Goal: Task Accomplishment & Management: Manage account settings

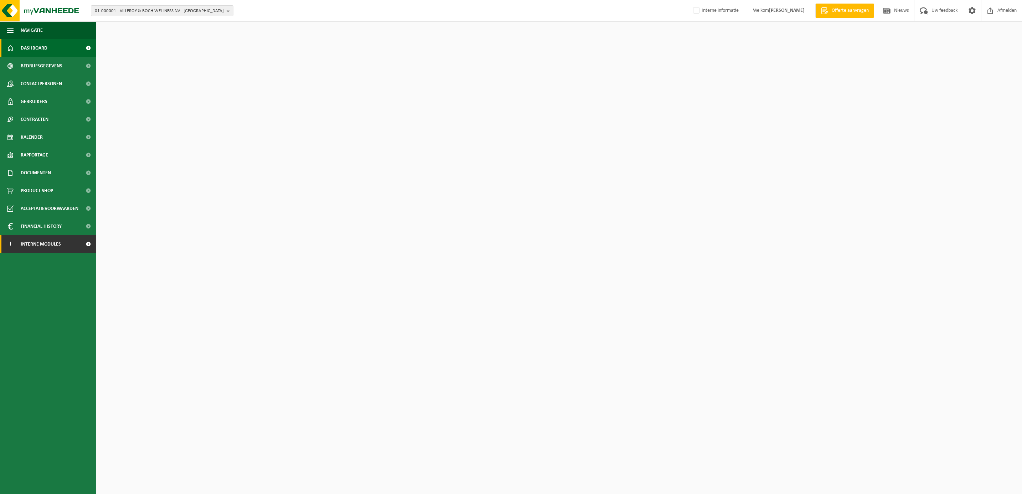
click at [37, 247] on span "Interne modules" at bounding box center [41, 244] width 40 height 18
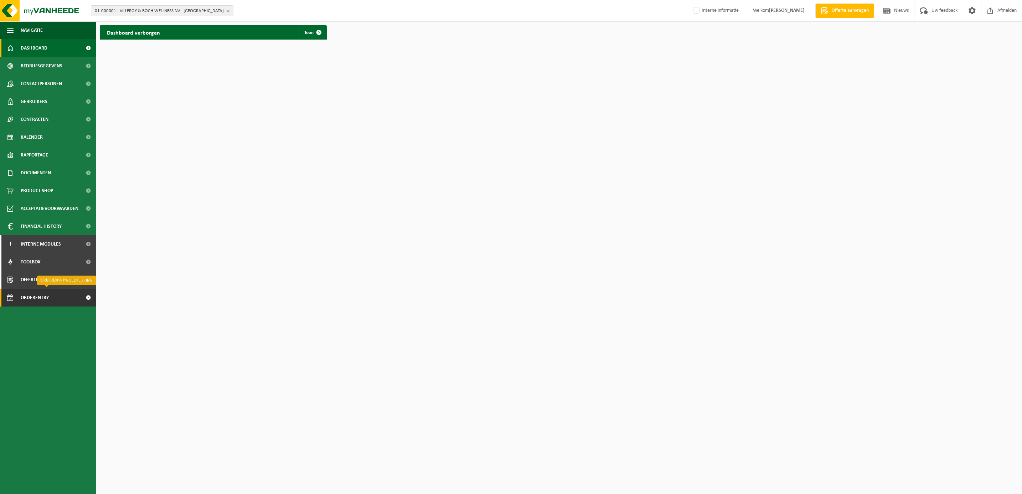
click at [40, 296] on span "Orderentry Goedkeuring" at bounding box center [51, 298] width 60 height 18
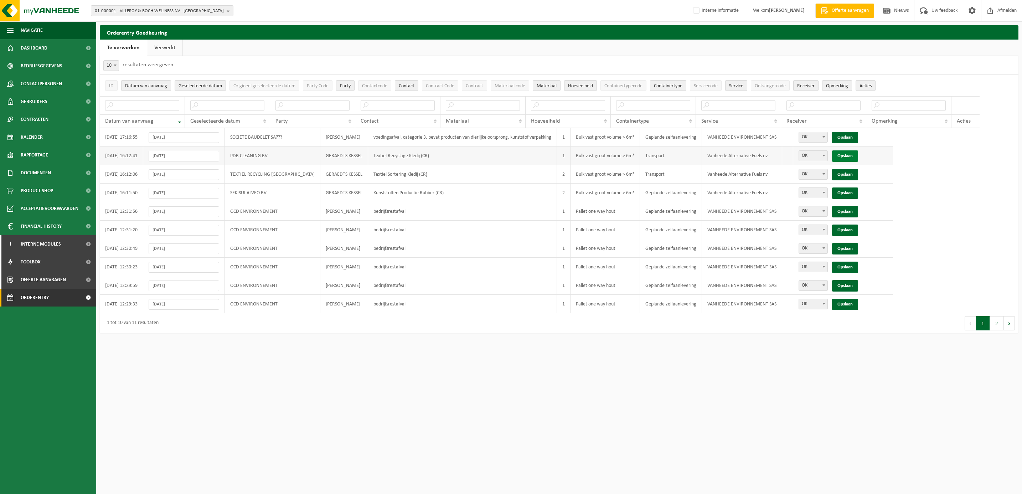
click at [832, 153] on link "Opslaan" at bounding box center [845, 155] width 26 height 11
click at [839, 171] on link "Opslaan" at bounding box center [845, 174] width 26 height 11
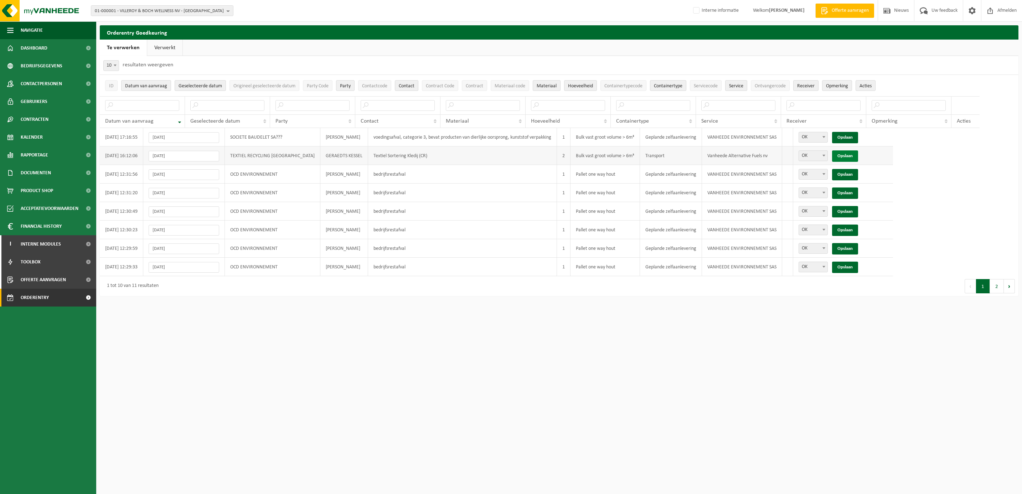
click at [838, 158] on link "Opslaan" at bounding box center [845, 155] width 26 height 11
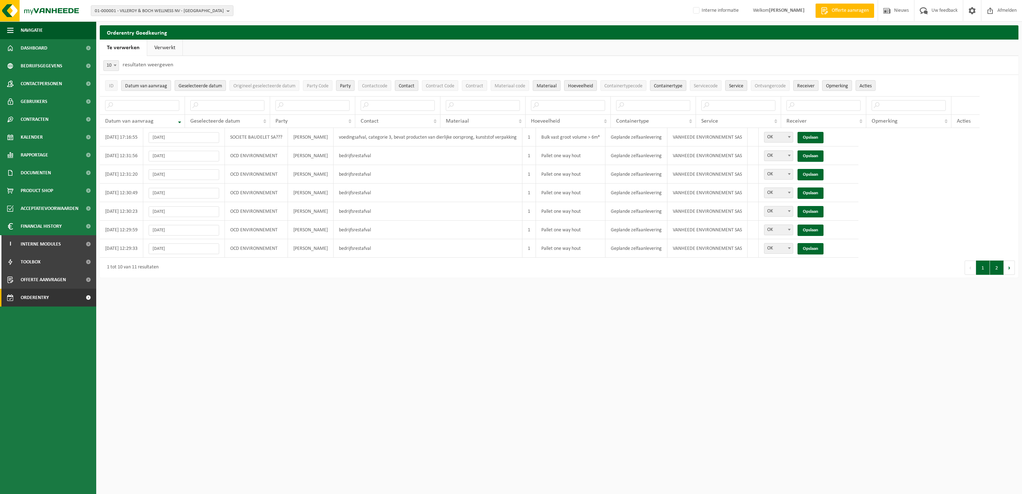
click at [998, 269] on button "2" at bounding box center [997, 268] width 14 height 14
